Goal: Task Accomplishment & Management: Manage account settings

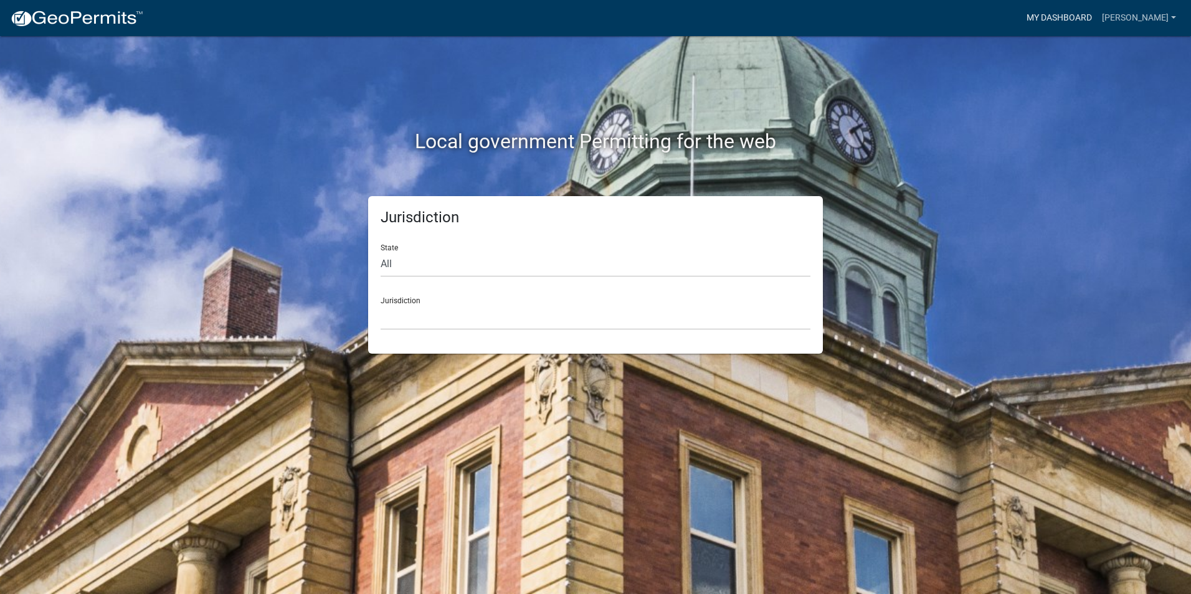
click at [1072, 14] on link "My Dashboard" at bounding box center [1059, 18] width 75 height 24
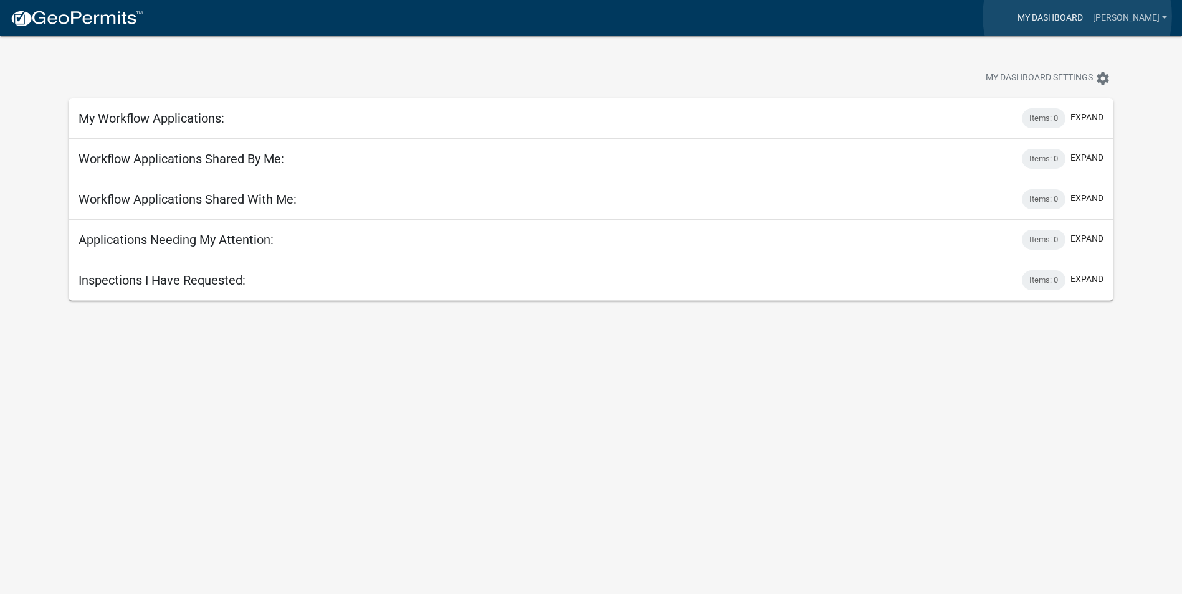
click at [1077, 16] on link "My Dashboard" at bounding box center [1049, 18] width 75 height 24
click at [1137, 14] on link "[PERSON_NAME]" at bounding box center [1130, 18] width 84 height 24
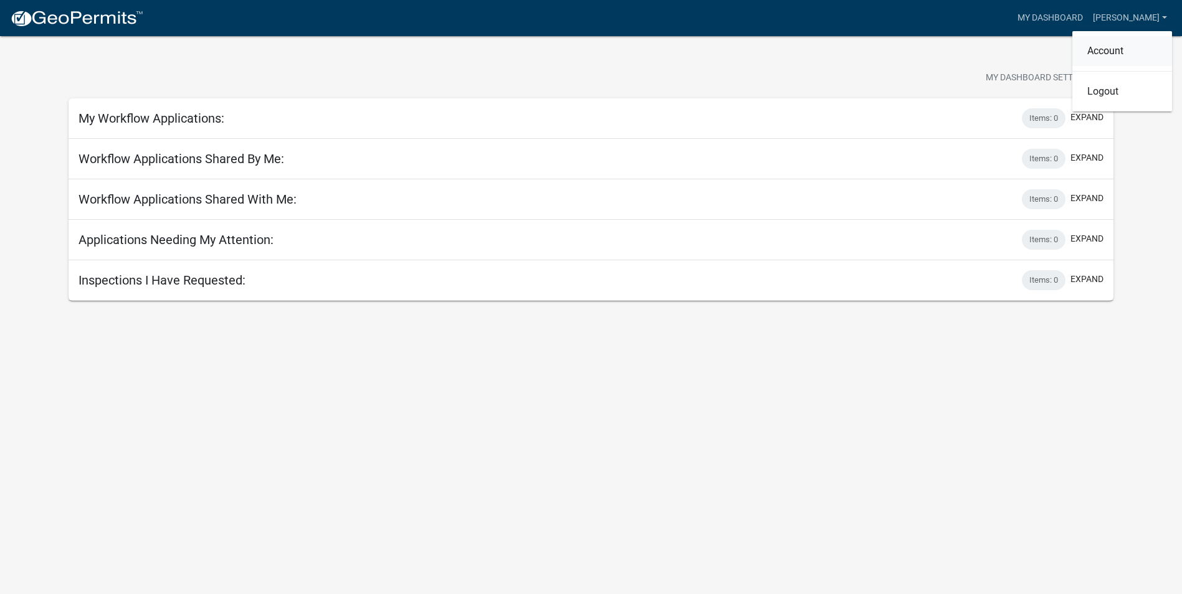
click at [1116, 48] on link "Account" at bounding box center [1122, 51] width 100 height 30
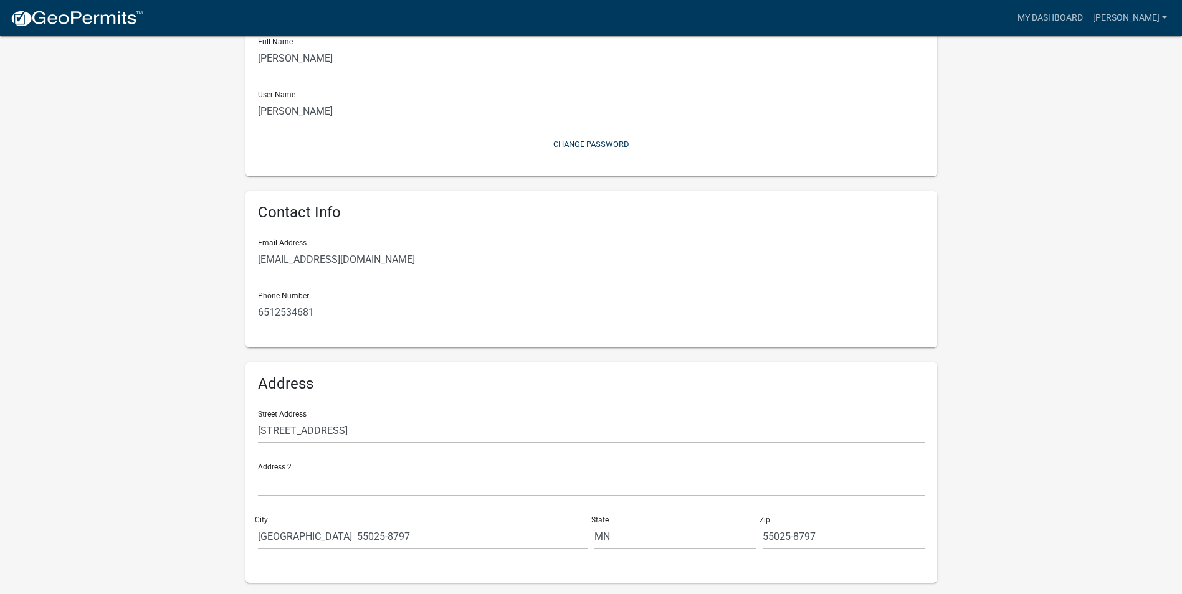
scroll to position [131, 0]
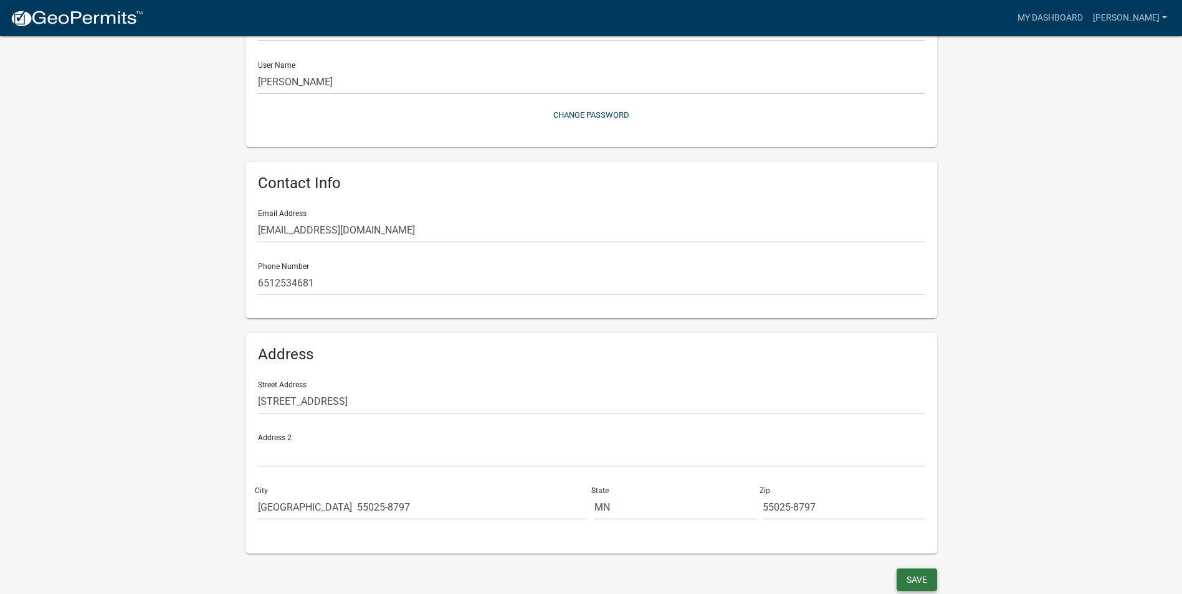
click at [907, 574] on button "Save" at bounding box center [916, 580] width 40 height 22
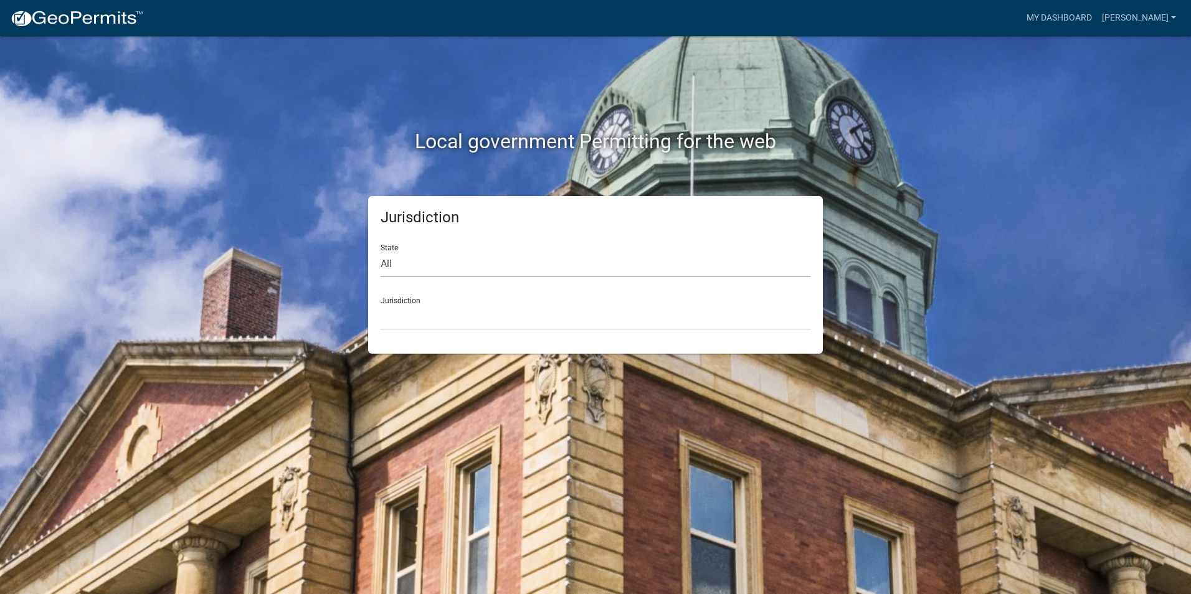
click at [425, 258] on select "All [US_STATE] [US_STATE] [US_STATE] [US_STATE] [US_STATE] [US_STATE] [US_STATE…" at bounding box center [596, 265] width 430 height 26
select select "[US_STATE]"
click at [381, 252] on select "All [US_STATE] [US_STATE] [US_STATE] [US_STATE] [US_STATE] [US_STATE] [US_STATE…" at bounding box center [596, 265] width 430 height 26
click at [452, 310] on select "[GEOGRAPHIC_DATA], [US_STATE] [GEOGRAPHIC_DATA], [US_STATE] [GEOGRAPHIC_DATA], …" at bounding box center [596, 318] width 430 height 26
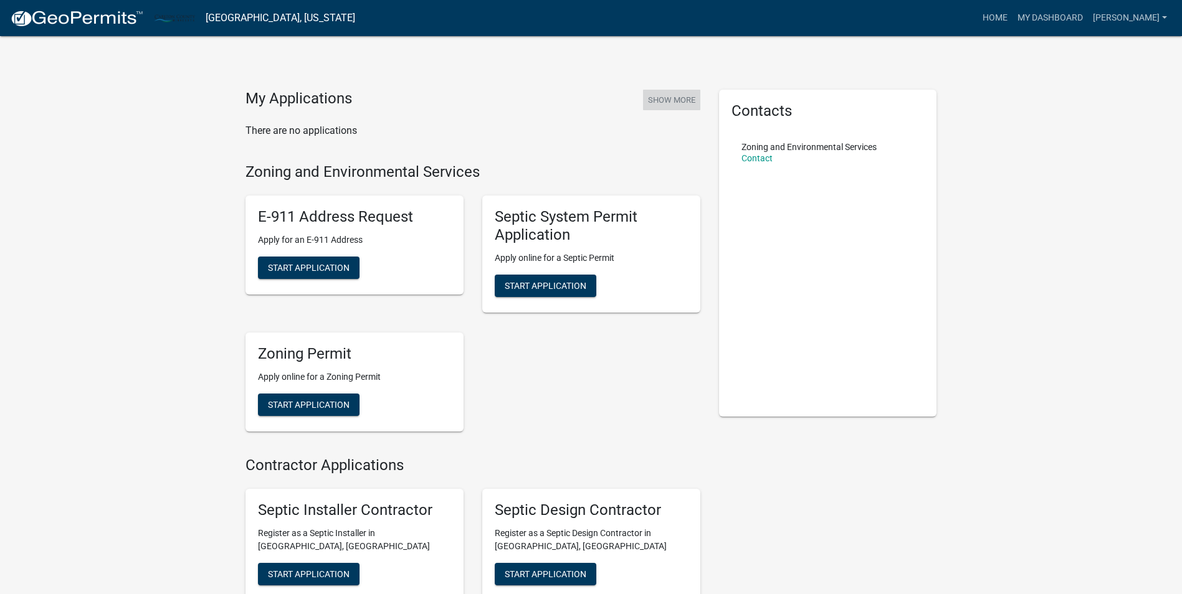
click at [675, 102] on button "Show More" at bounding box center [671, 100] width 57 height 21
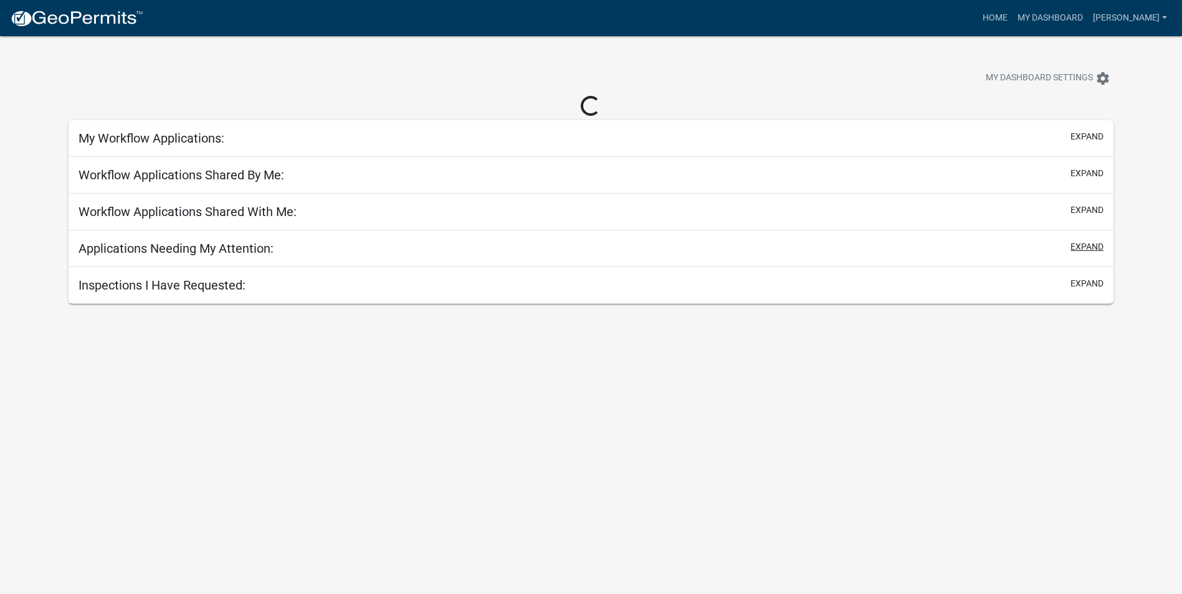
click at [1086, 252] on button "expand" at bounding box center [1086, 246] width 33 height 13
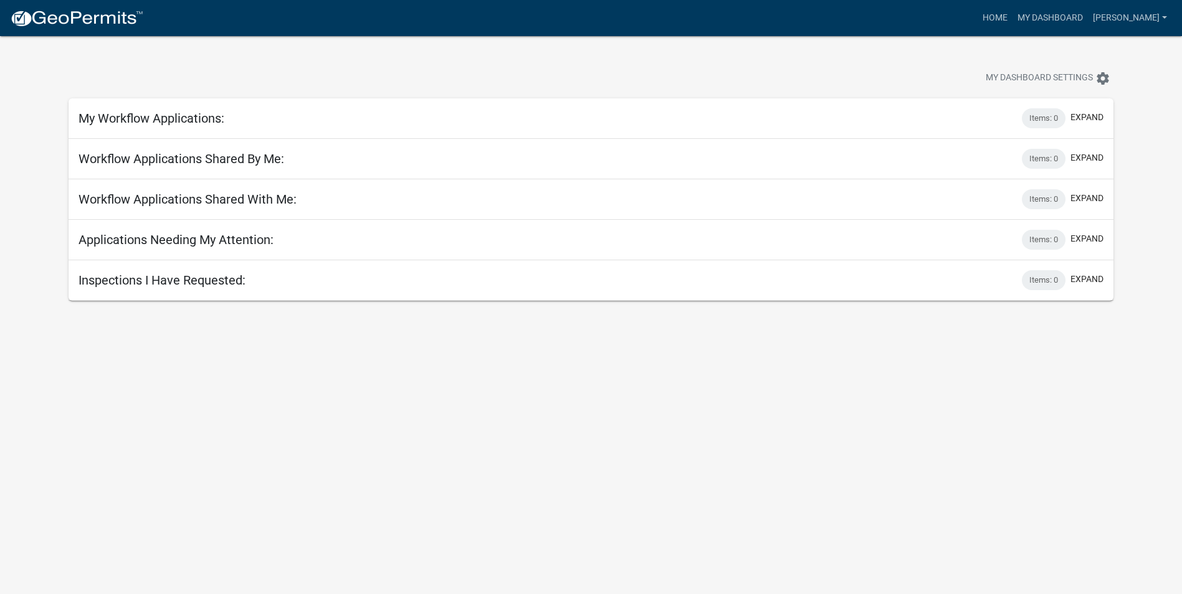
click at [178, 118] on h5 "My Workflow Applications:" at bounding box center [151, 118] width 146 height 15
click at [1096, 111] on button "expand" at bounding box center [1086, 117] width 33 height 13
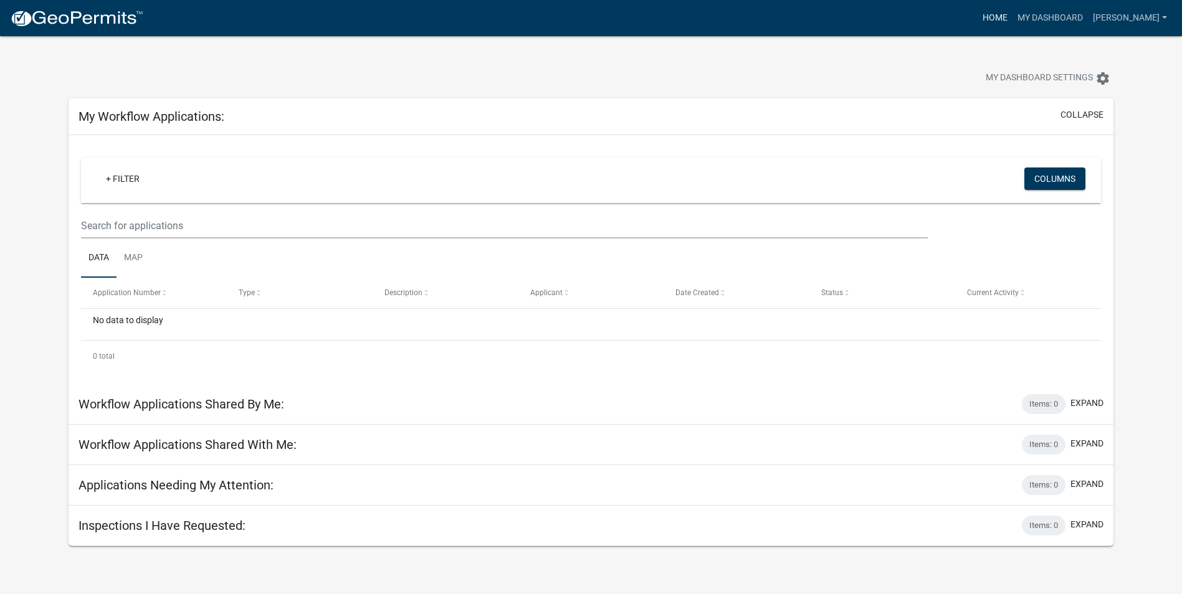
click at [1010, 13] on link "Home" at bounding box center [994, 18] width 35 height 24
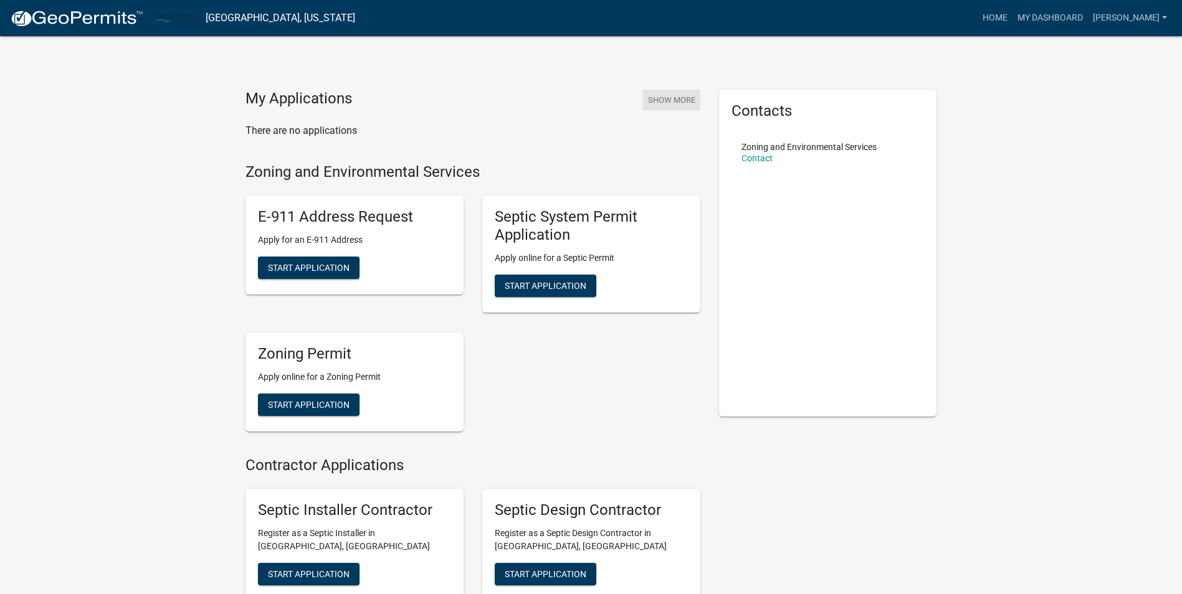
click at [686, 97] on button "Show More" at bounding box center [671, 100] width 57 height 21
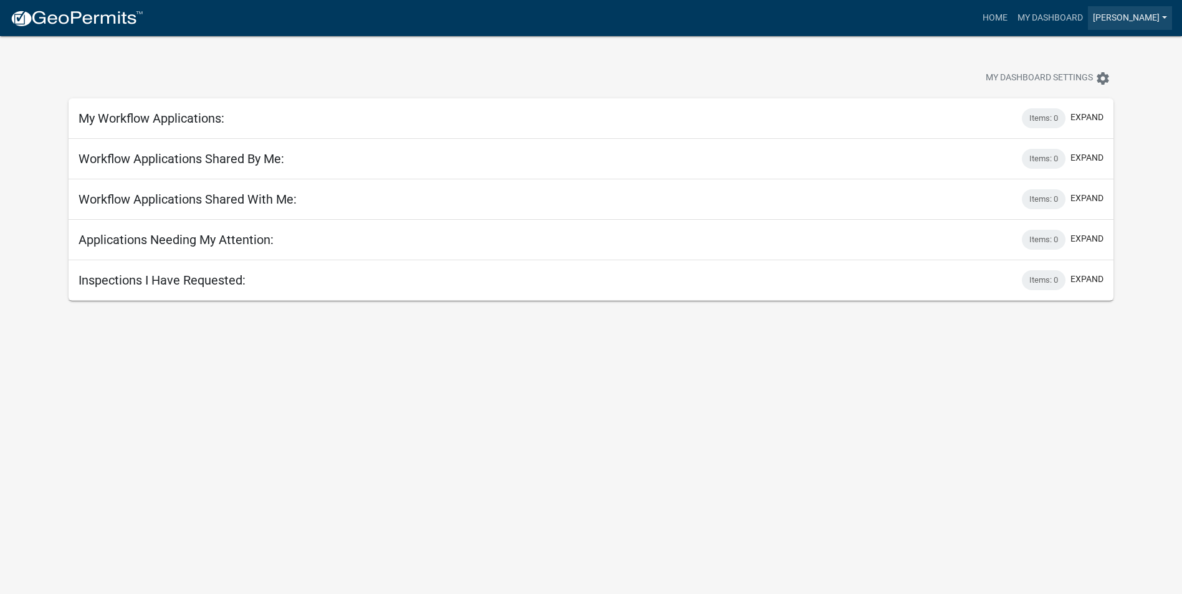
click at [1164, 12] on link "[PERSON_NAME]" at bounding box center [1130, 18] width 84 height 24
click at [1115, 91] on link "Logout" at bounding box center [1122, 92] width 100 height 30
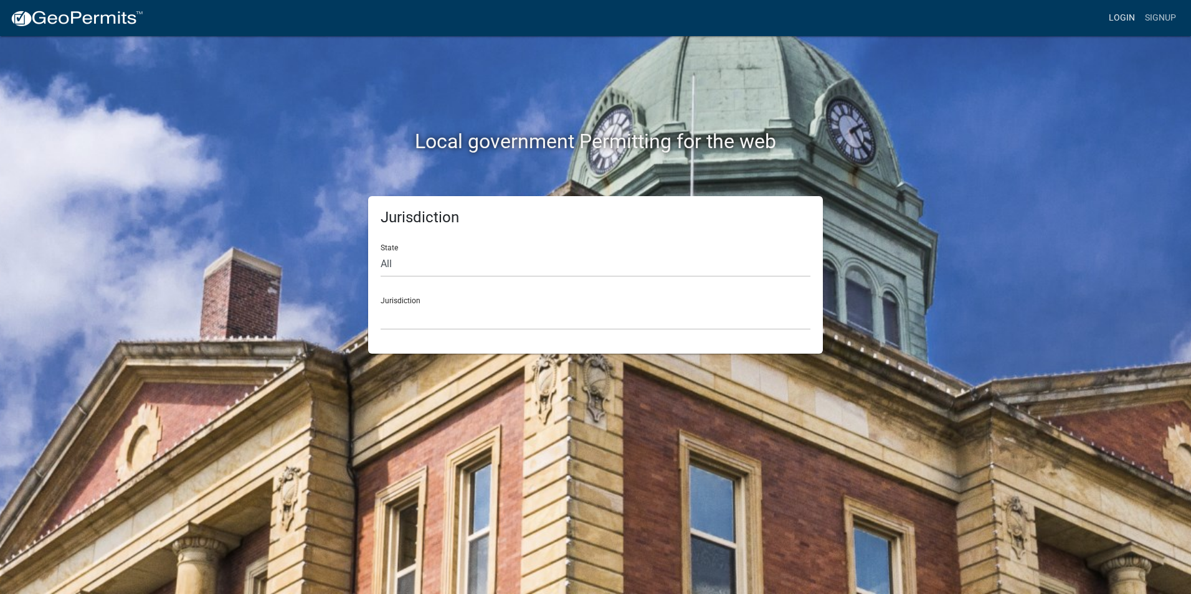
click at [1116, 18] on link "Login" at bounding box center [1122, 18] width 36 height 24
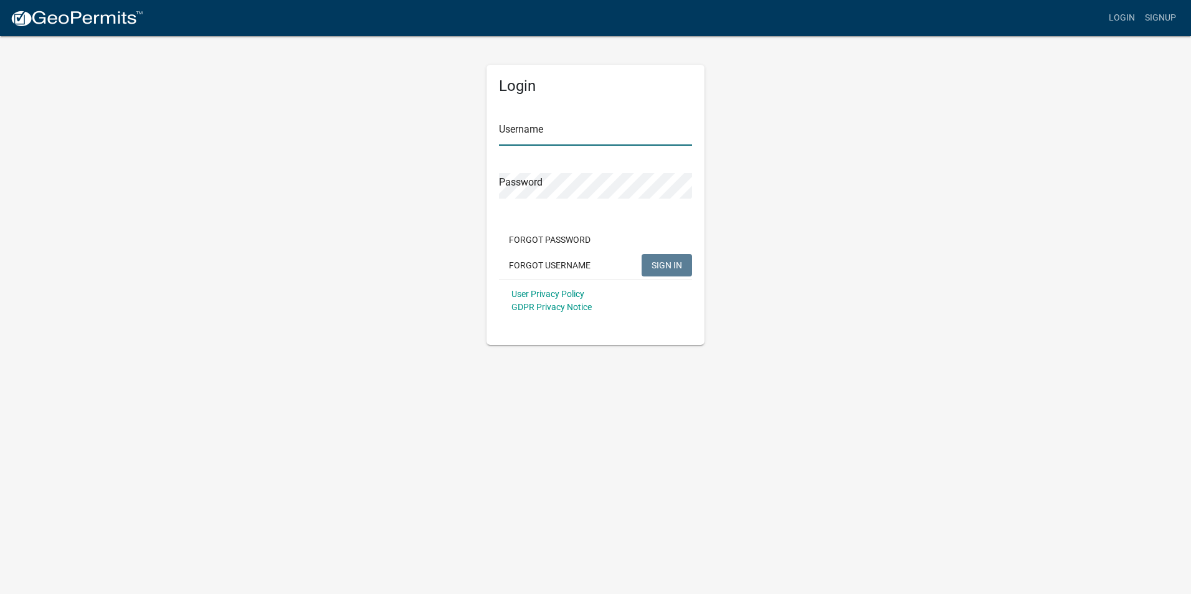
type input "Sbutterfield"
click at [675, 262] on span "SIGN IN" at bounding box center [667, 265] width 31 height 10
